Goal: Task Accomplishment & Management: Manage account settings

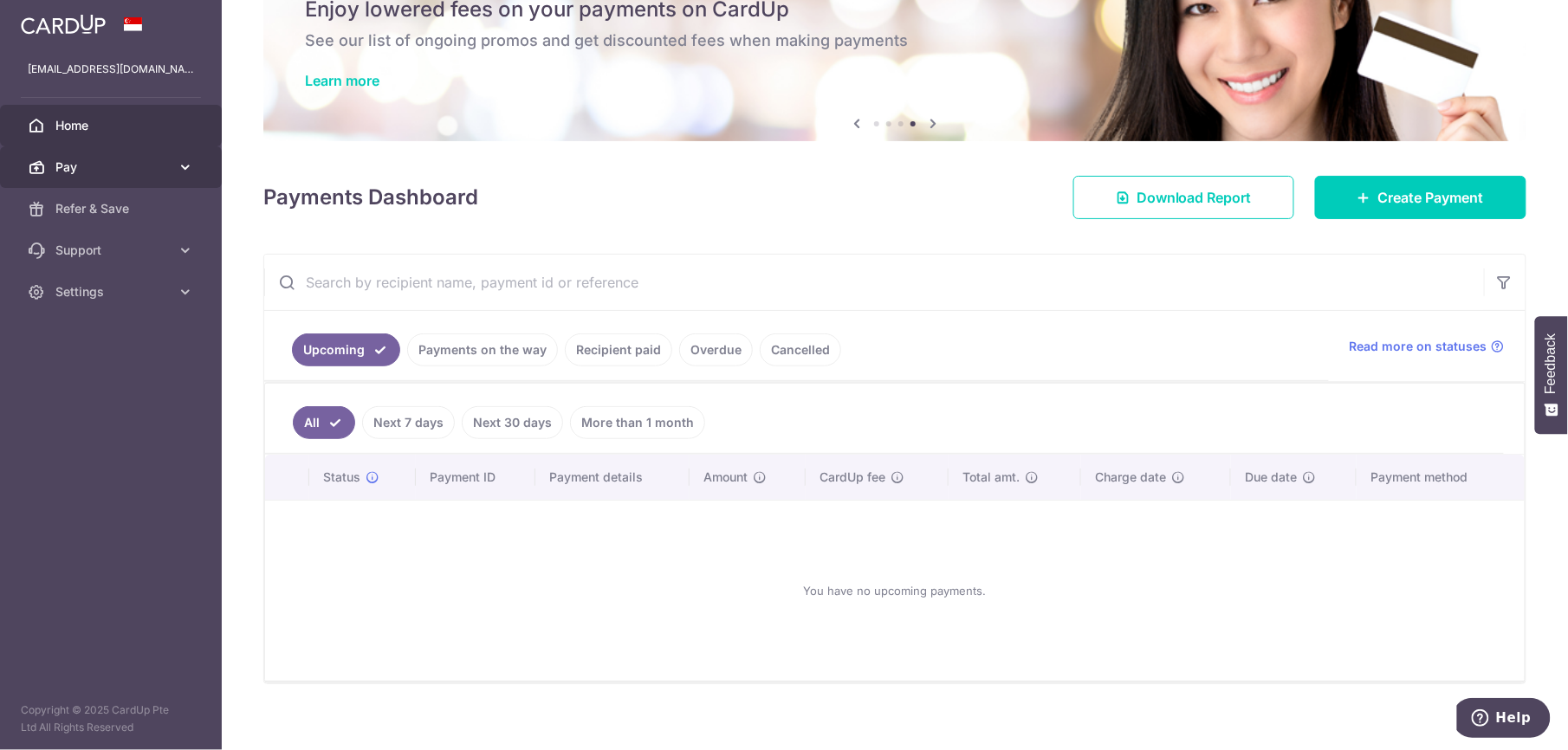
click at [187, 167] on icon at bounding box center [185, 167] width 18 height 18
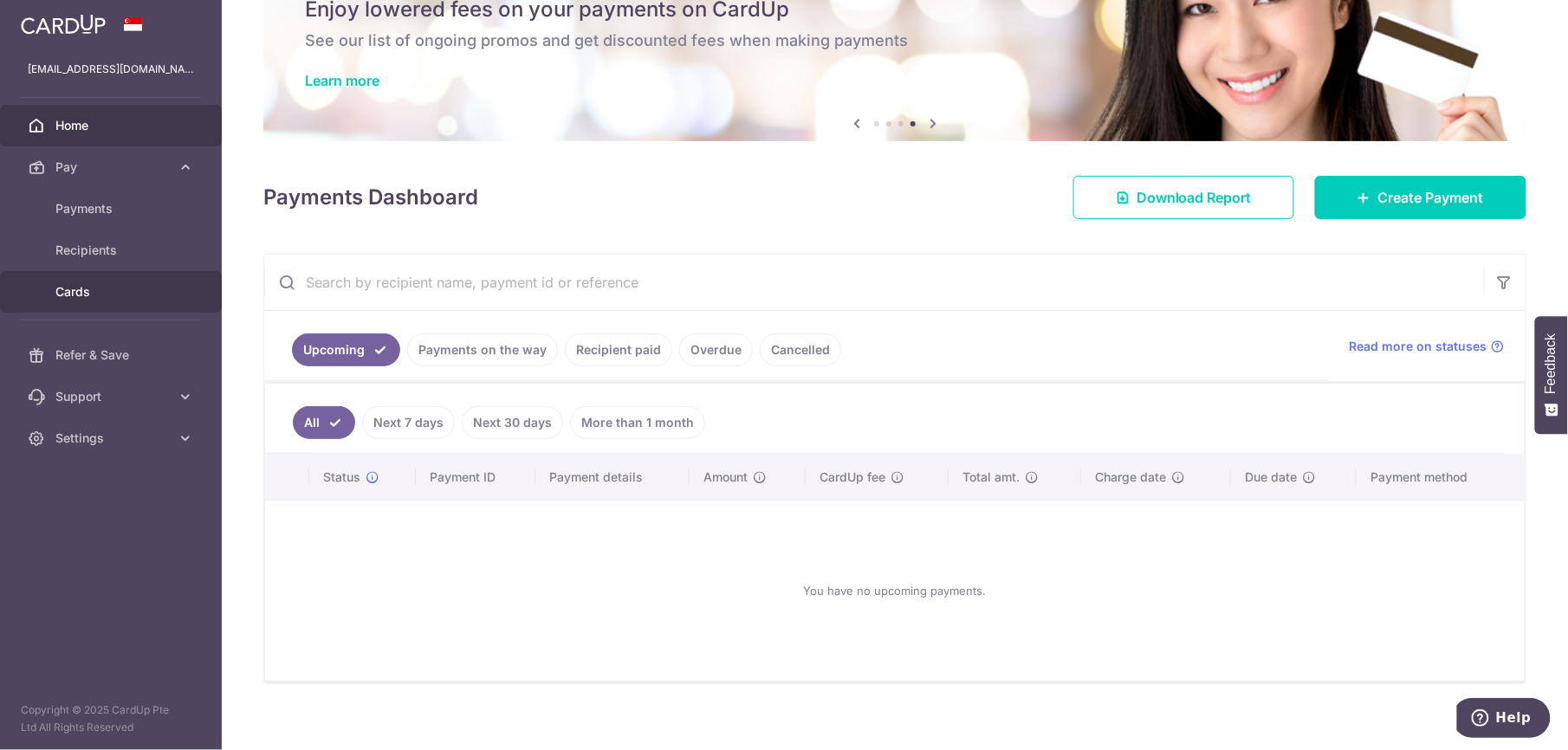
click at [84, 283] on span "Cards" at bounding box center [112, 291] width 114 height 18
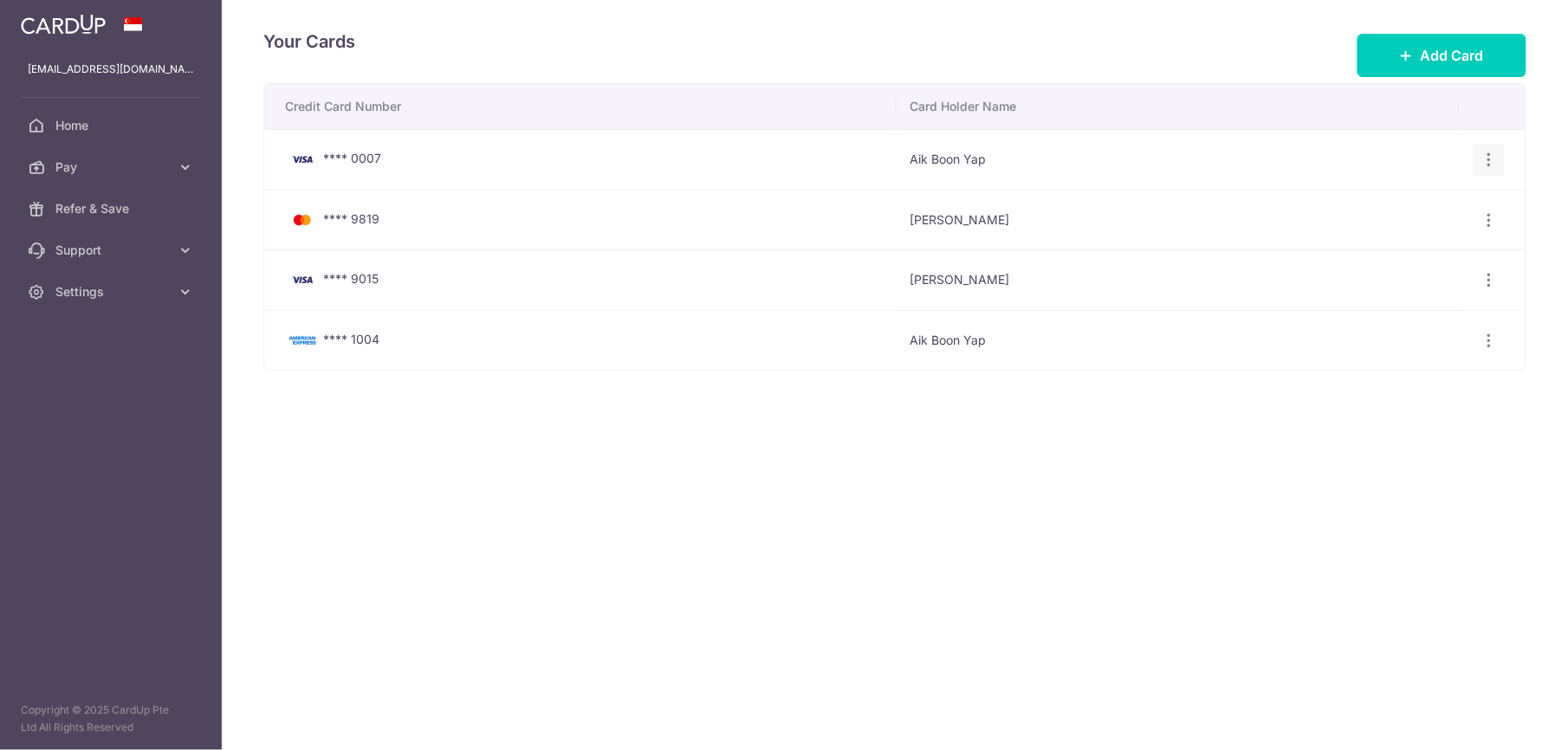
click at [1485, 168] on icon "button" at bounding box center [1490, 160] width 18 height 18
drag, startPoint x: 1293, startPoint y: 465, endPoint x: 1290, endPoint y: 451, distance: 14.3
click at [1292, 462] on div "Your Cards Add Card Credit Card Number Card Holder Name **** 0007 Aik Boon Yap …" at bounding box center [895, 375] width 1346 height 750
click at [1444, 60] on span "Add Card" at bounding box center [1452, 55] width 64 height 21
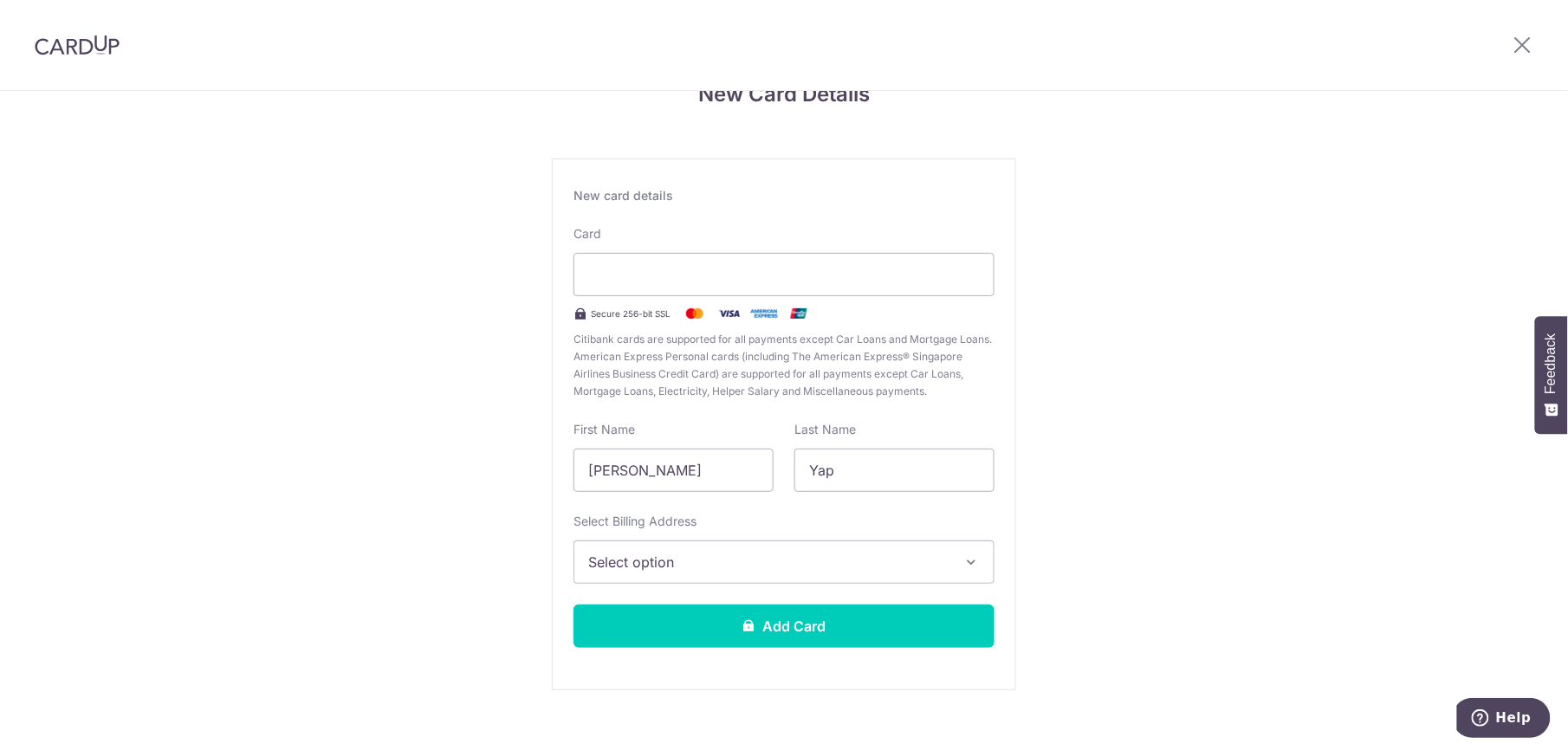
scroll to position [69, 0]
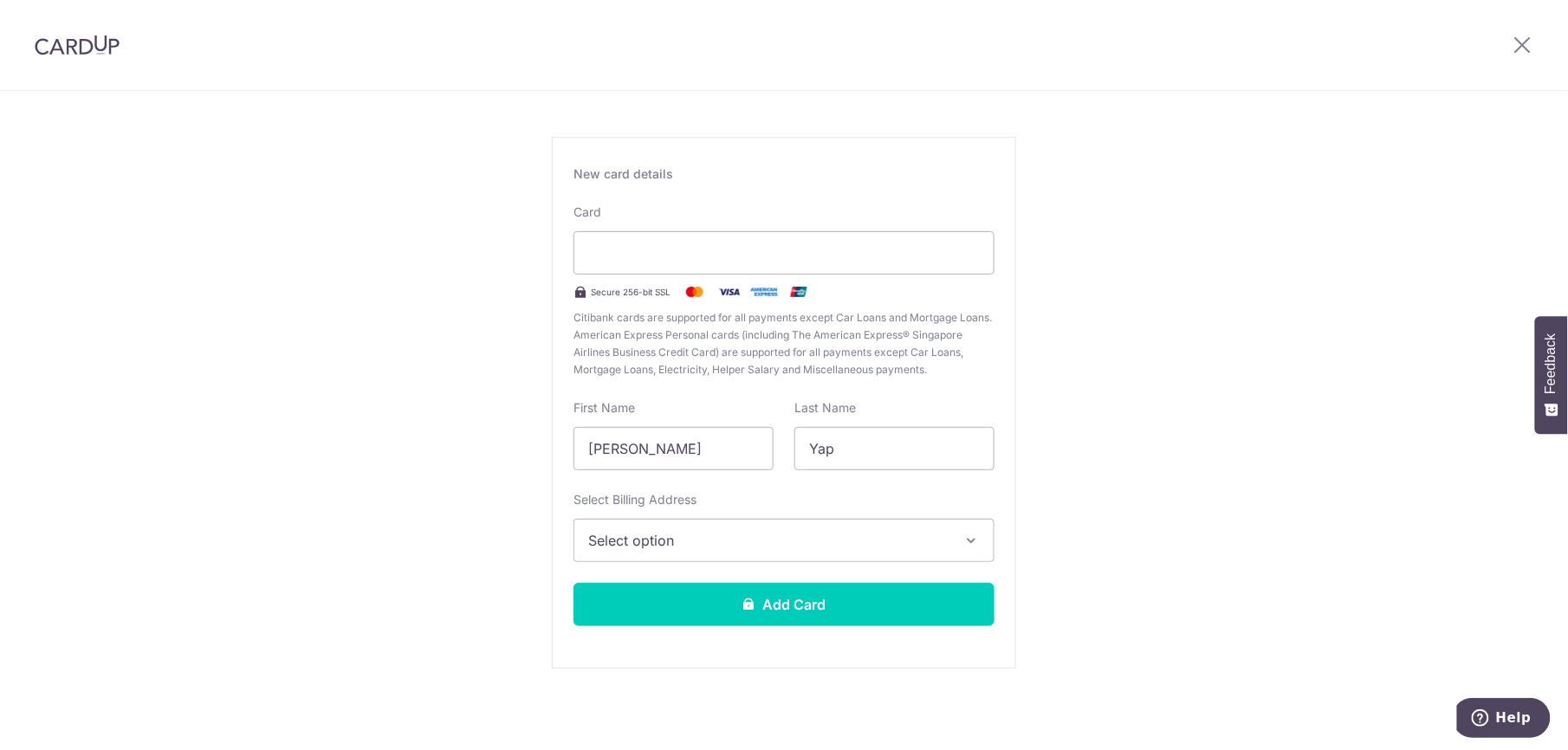
click at [965, 530] on button "Select option" at bounding box center [784, 540] width 421 height 43
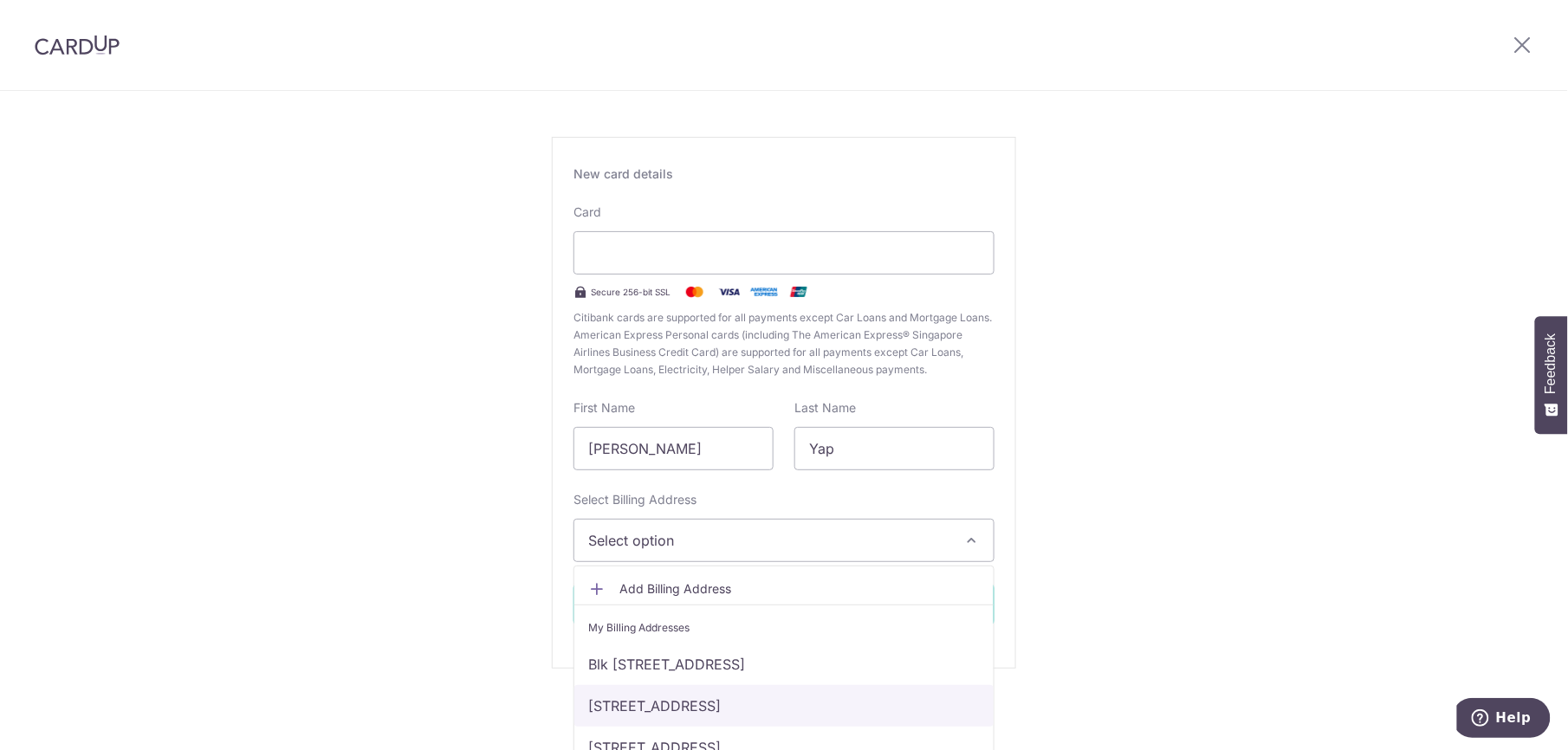
click at [860, 705] on link "[STREET_ADDRESS]" at bounding box center [784, 705] width 419 height 41
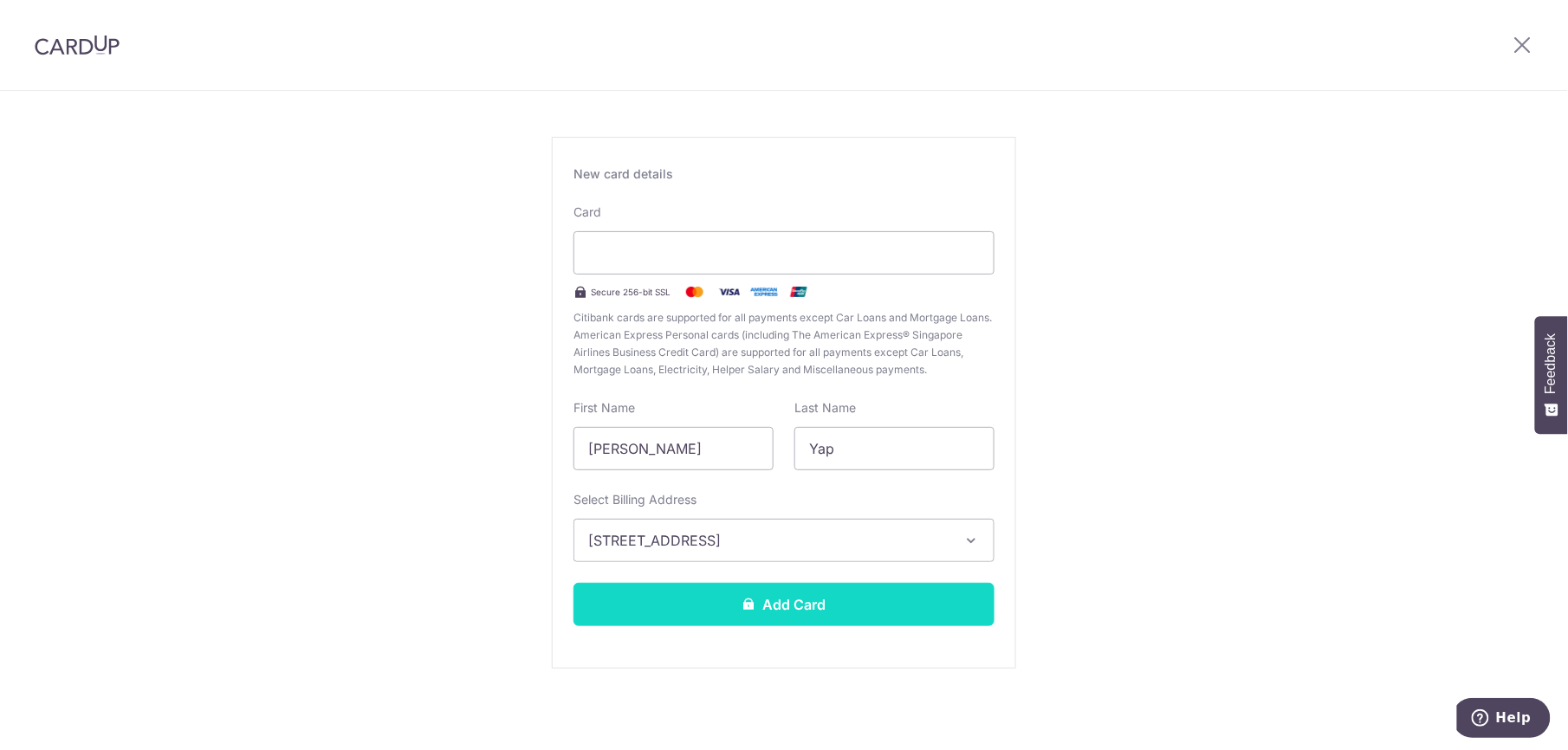
click at [839, 615] on button "Add Card" at bounding box center [784, 604] width 421 height 43
